Goal: Information Seeking & Learning: Understand process/instructions

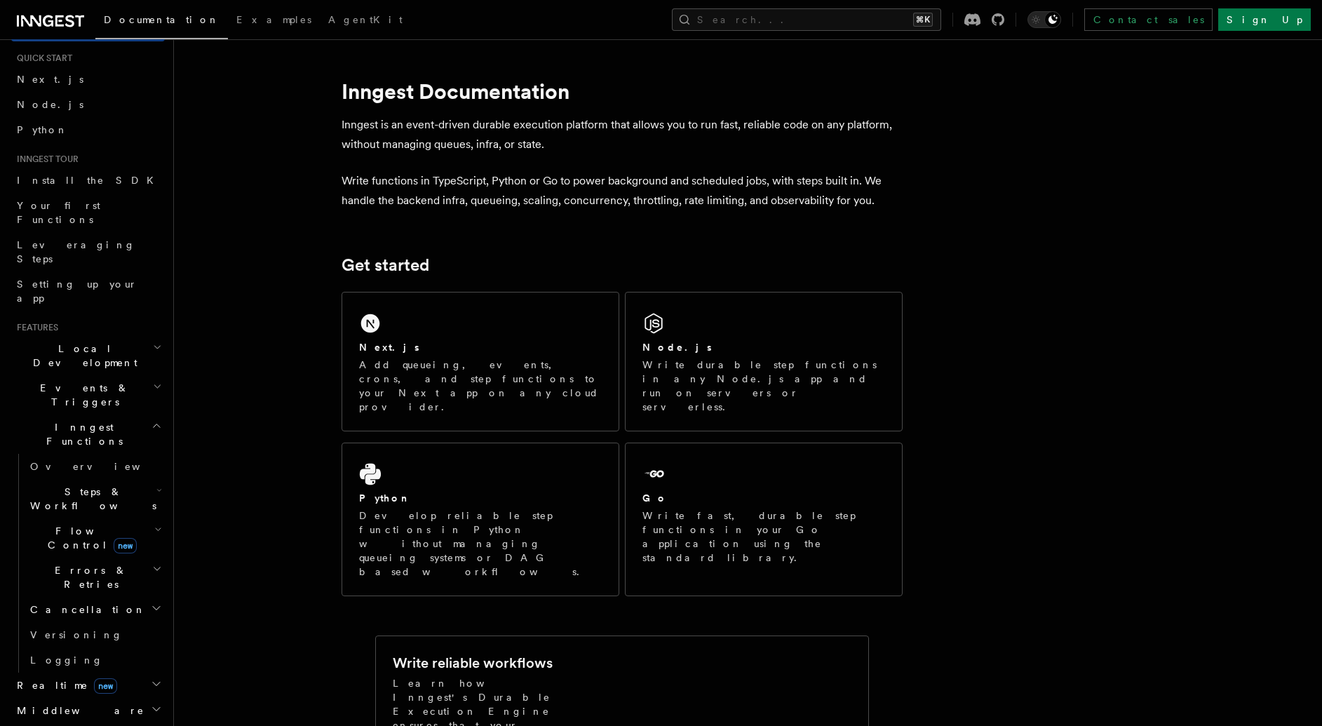
scroll to position [43, 0]
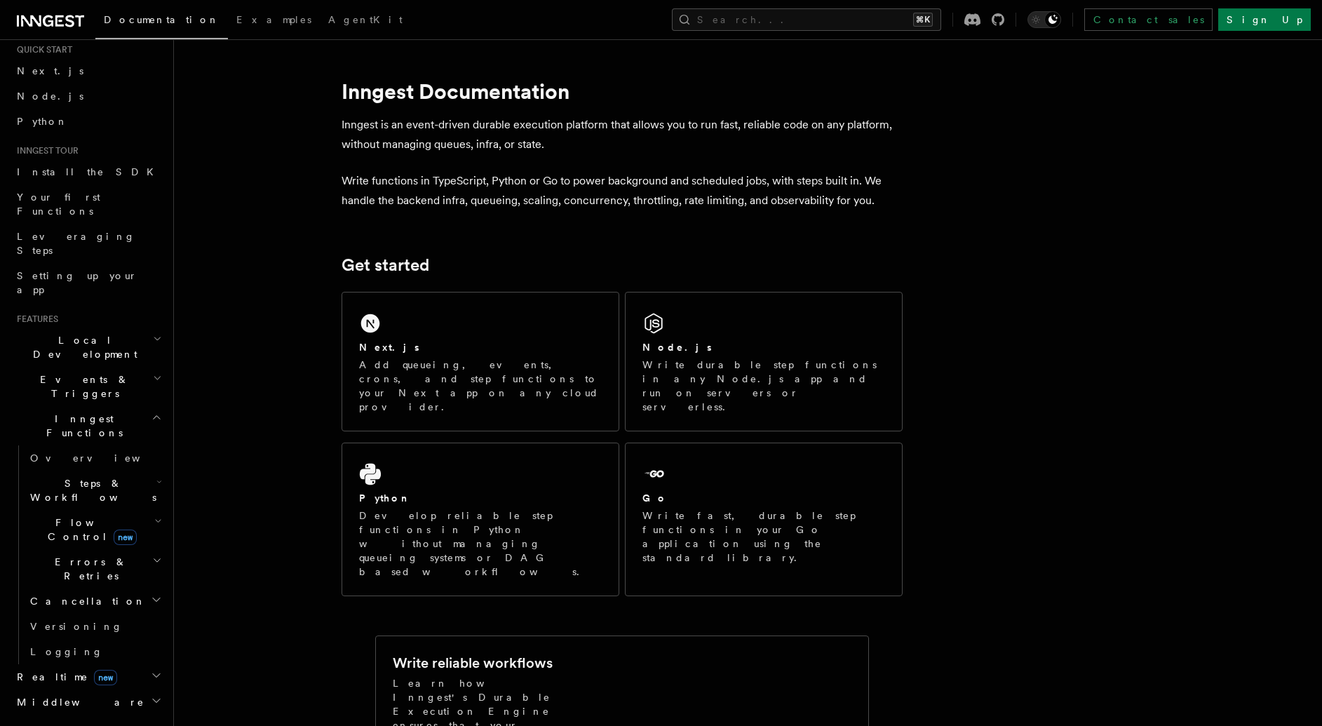
click at [156, 476] on icon "button" at bounding box center [159, 481] width 6 height 11
click at [81, 517] on span "Overview" at bounding box center [115, 522] width 144 height 11
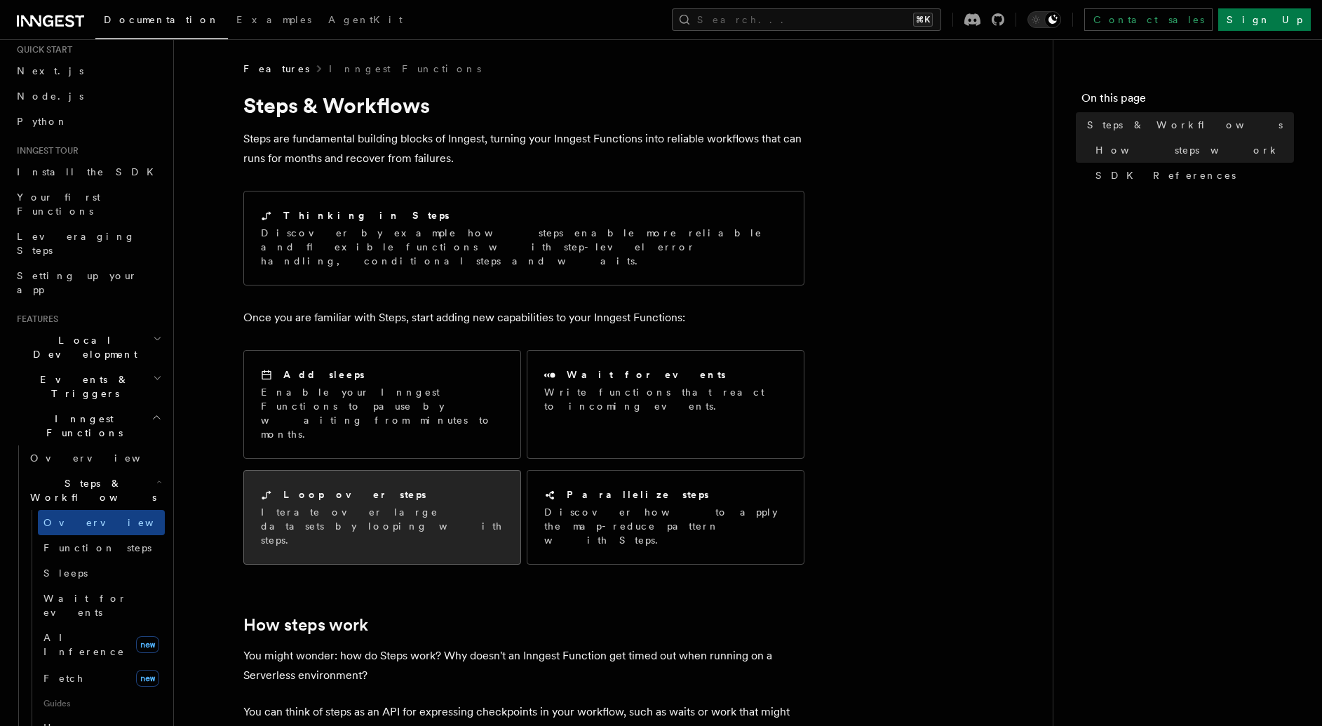
scroll to position [3, 0]
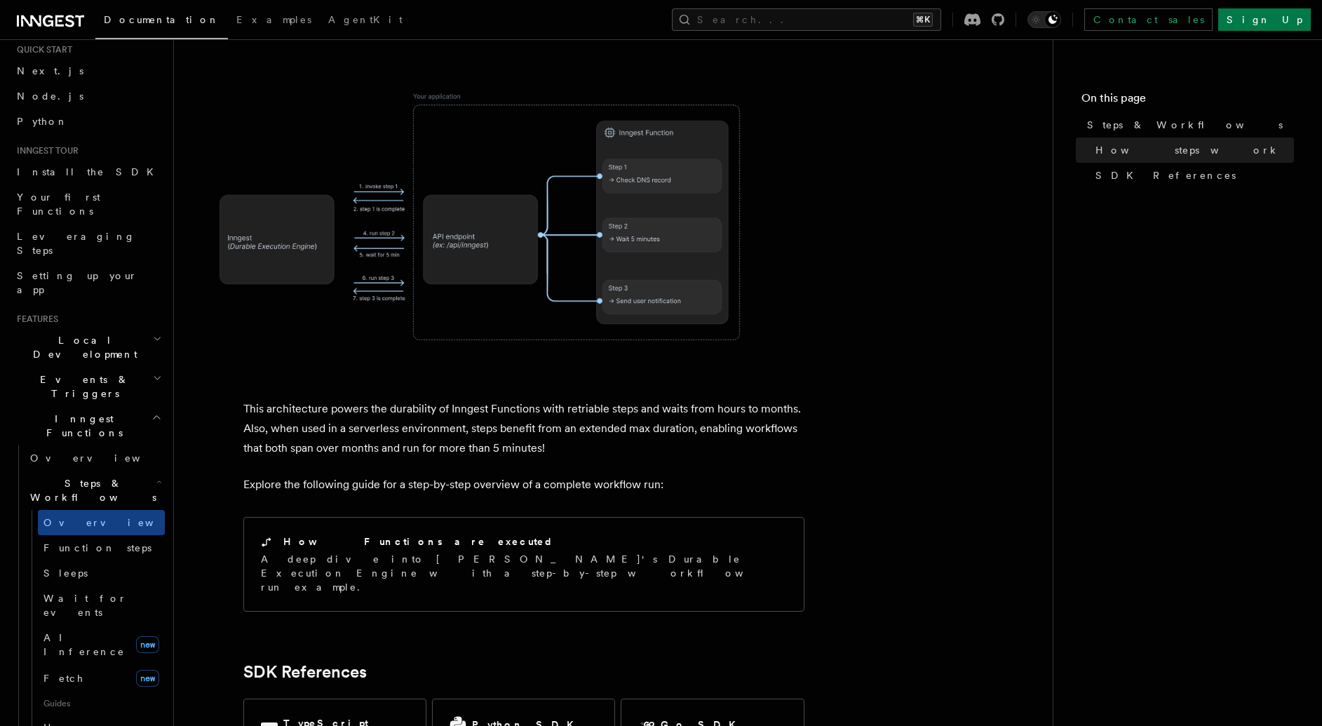
scroll to position [1136, 0]
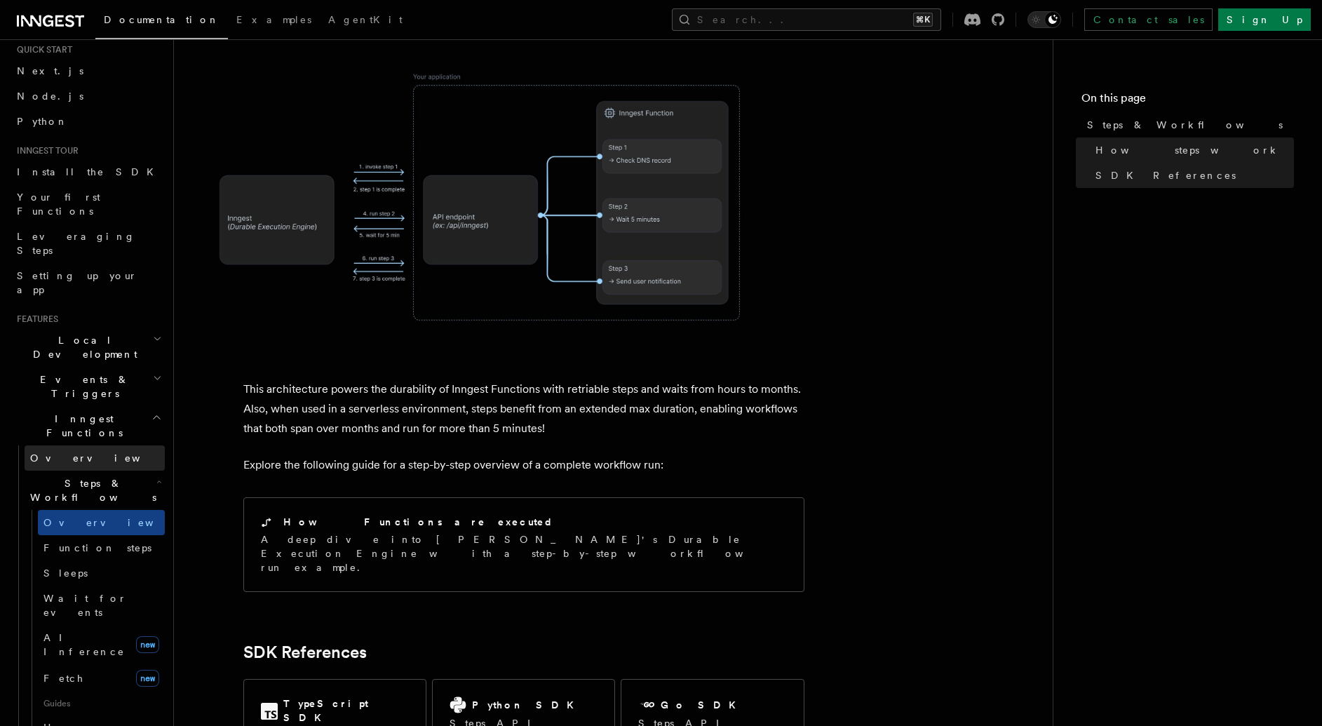
click at [81, 445] on link "Overview" at bounding box center [95, 457] width 140 height 25
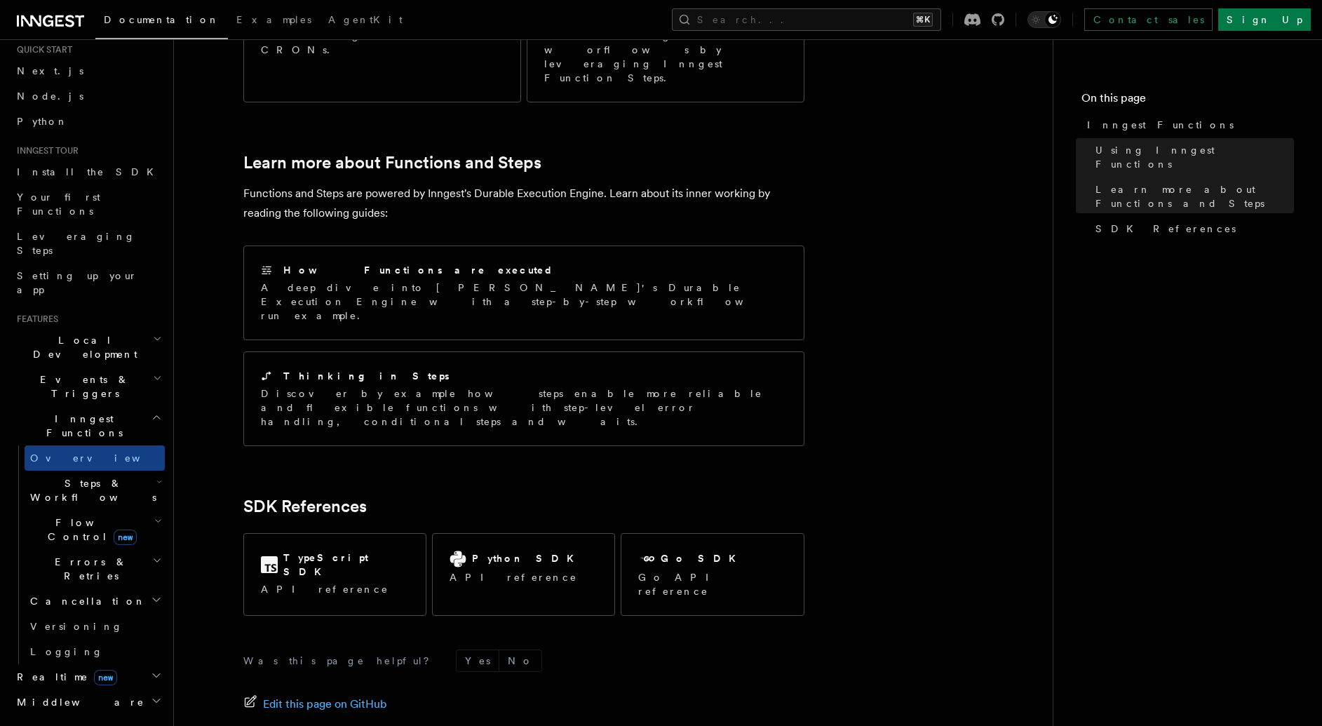
scroll to position [949, 0]
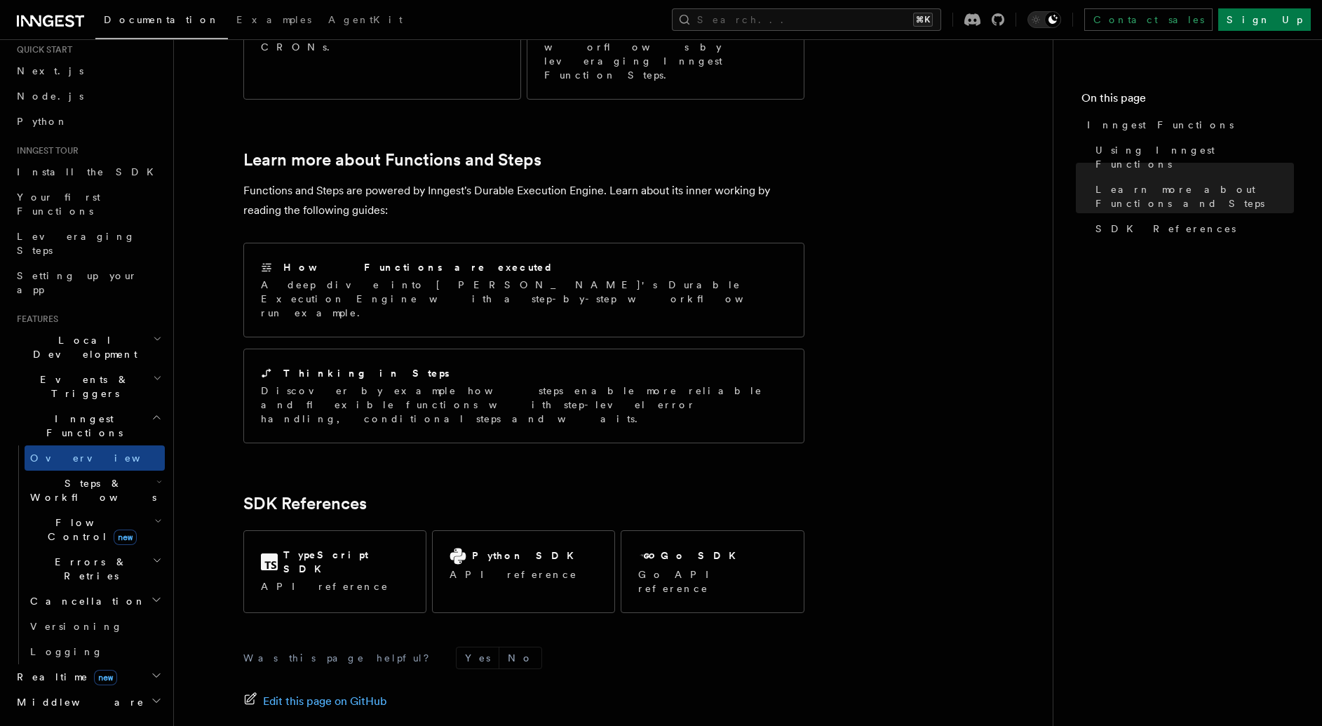
click at [154, 516] on icon "button" at bounding box center [158, 521] width 8 height 11
